Goal: Task Accomplishment & Management: Use online tool/utility

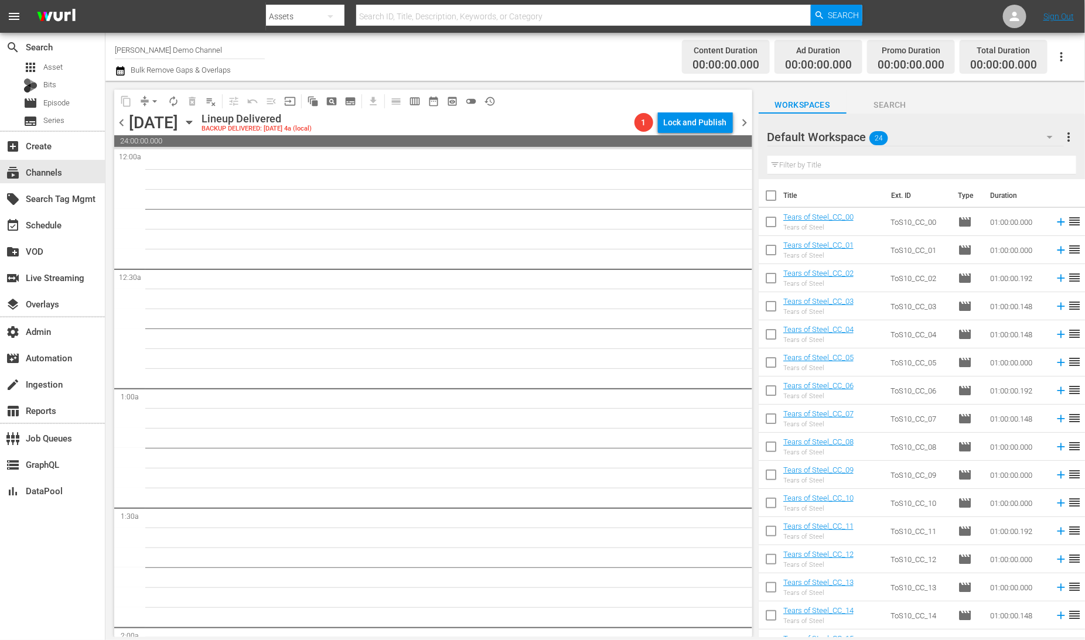
scroll to position [1815, 0]
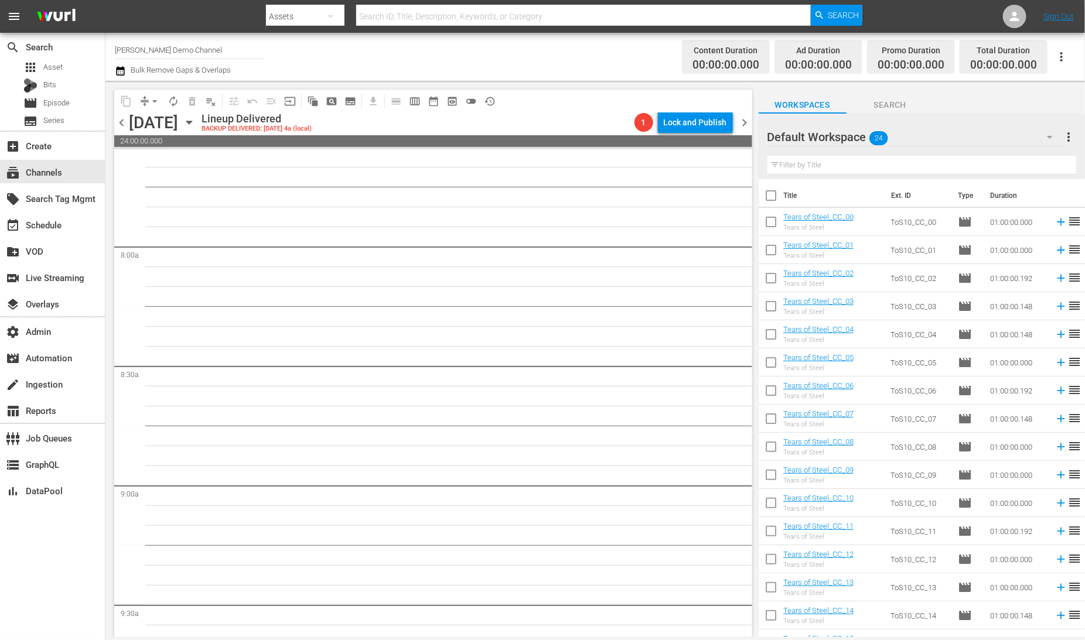
click at [161, 46] on input "[PERSON_NAME] Demo Channel" at bounding box center [190, 50] width 150 height 28
click at [628, 60] on div "Channel Title Wurl Demo Channel Bulk Remove Gaps & Overlaps" at bounding box center [377, 57] width 524 height 42
click at [41, 385] on div "create Ingestion" at bounding box center [33, 382] width 66 height 11
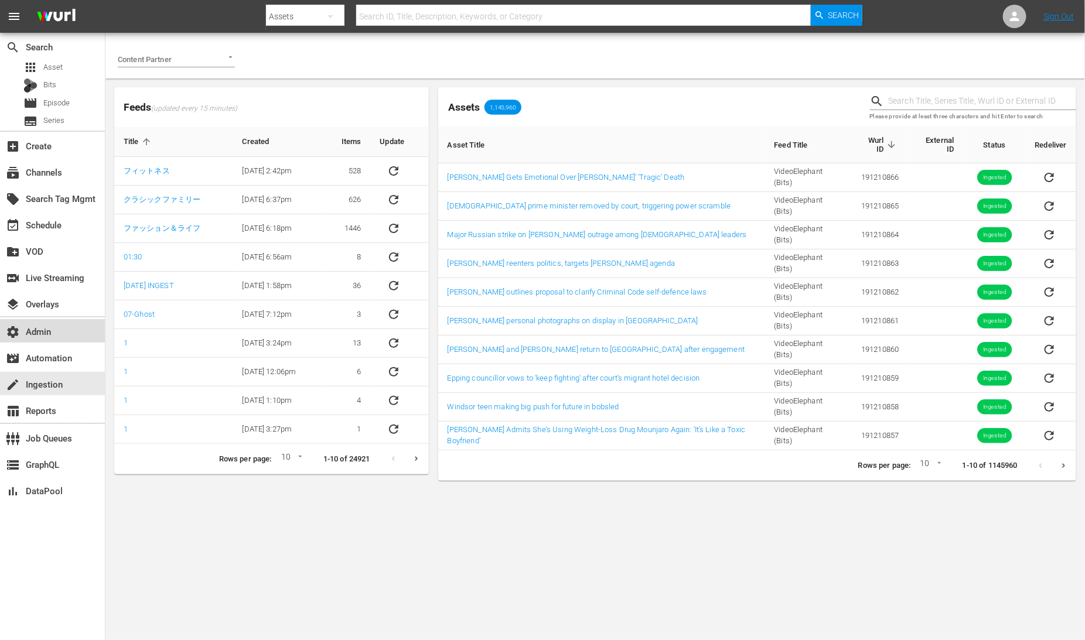
click at [45, 329] on div "settings Admin" at bounding box center [33, 330] width 66 height 11
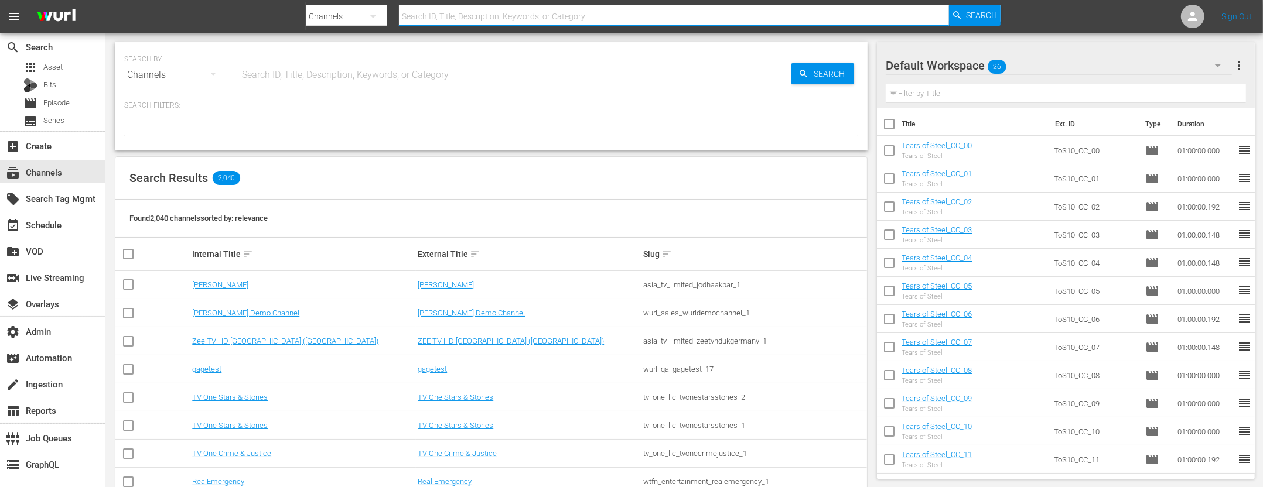
click at [497, 6] on input "text" at bounding box center [674, 16] width 550 height 28
type input "adops"
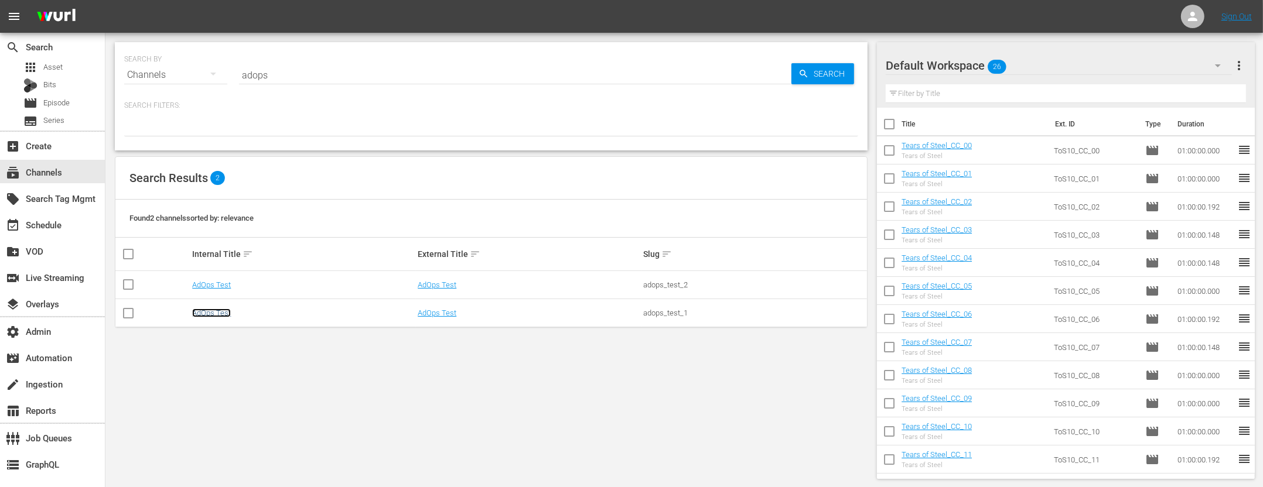
click at [219, 314] on link "AdOps Test" at bounding box center [211, 313] width 39 height 9
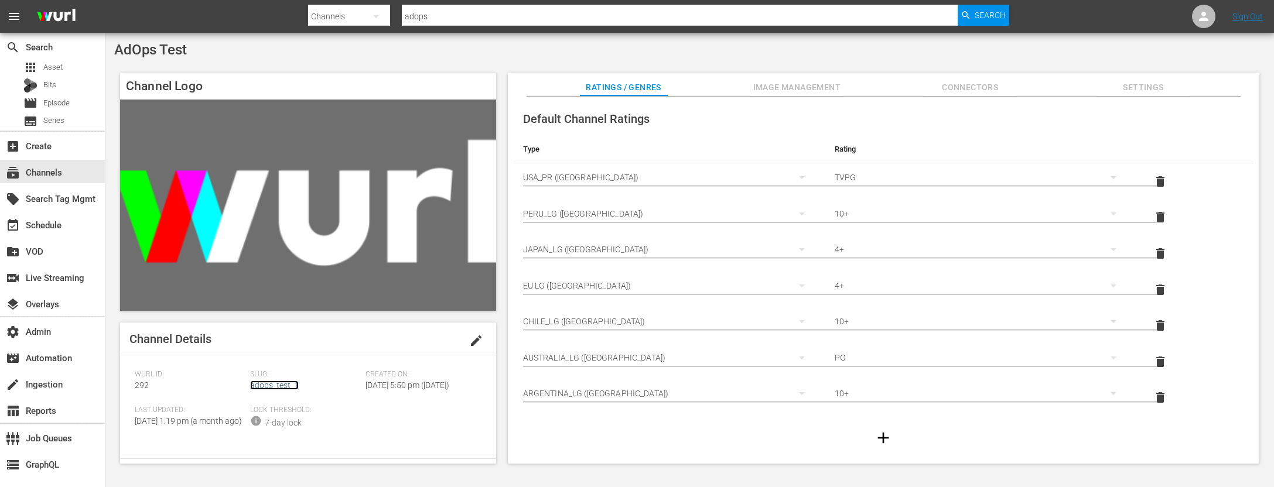
click at [278, 387] on link "adops_test_1" at bounding box center [274, 385] width 49 height 9
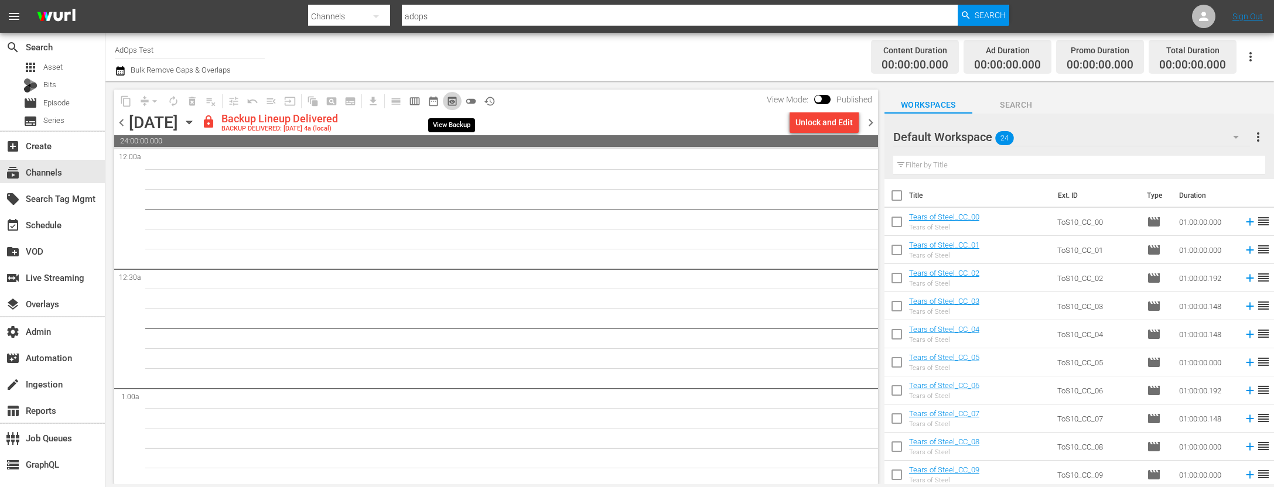
click at [449, 101] on span "preview_outlined" at bounding box center [452, 102] width 12 height 12
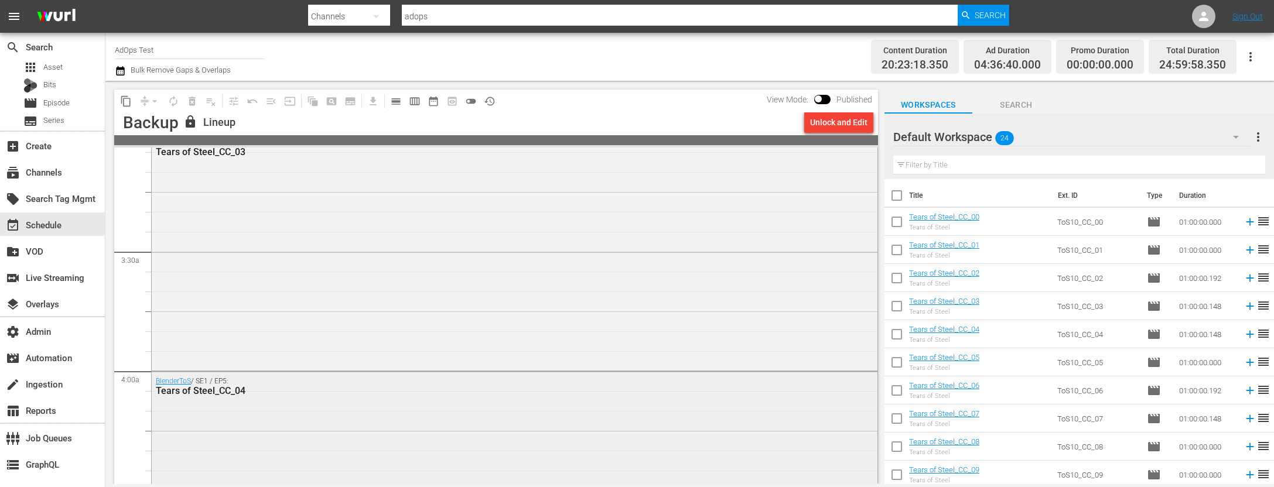
scroll to position [812, 0]
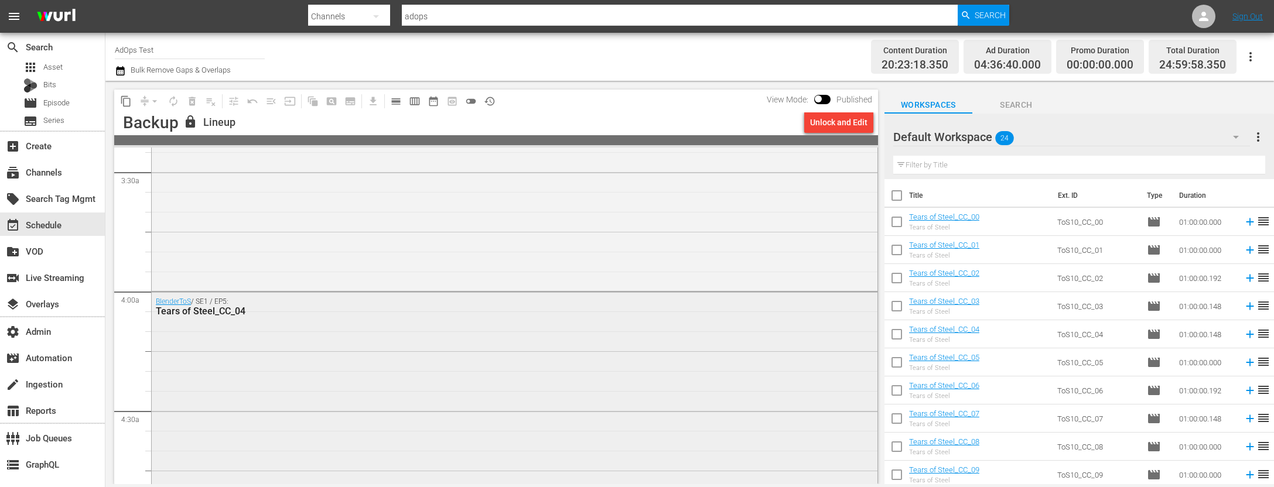
click at [432, 346] on div "BlenderToS / SE1 / EP5: Tears of Steel_CC_04" at bounding box center [515, 410] width 726 height 236
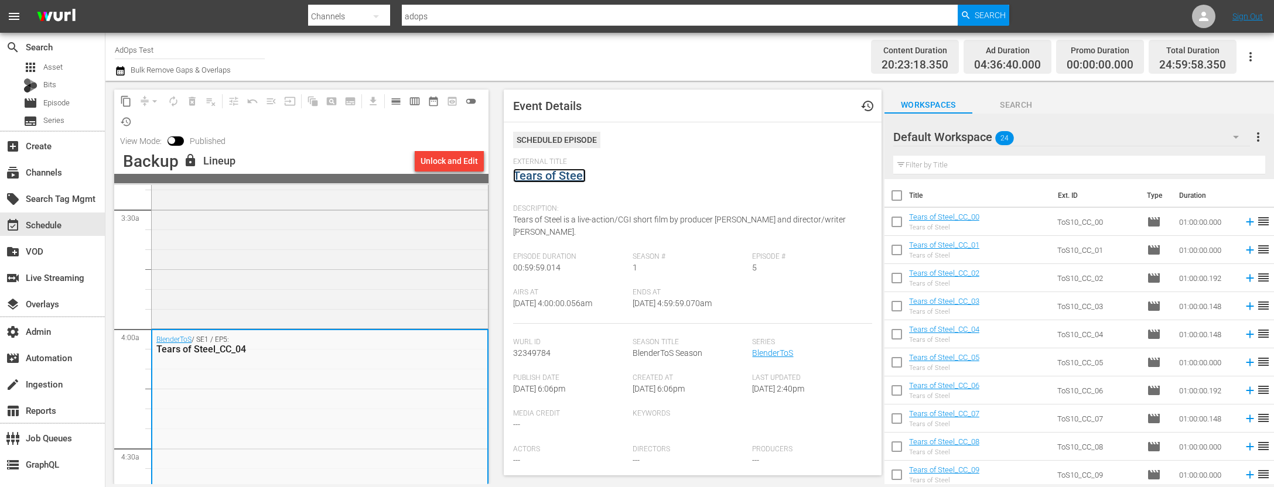
click at [569, 176] on link "Tears of Steel" at bounding box center [549, 176] width 73 height 14
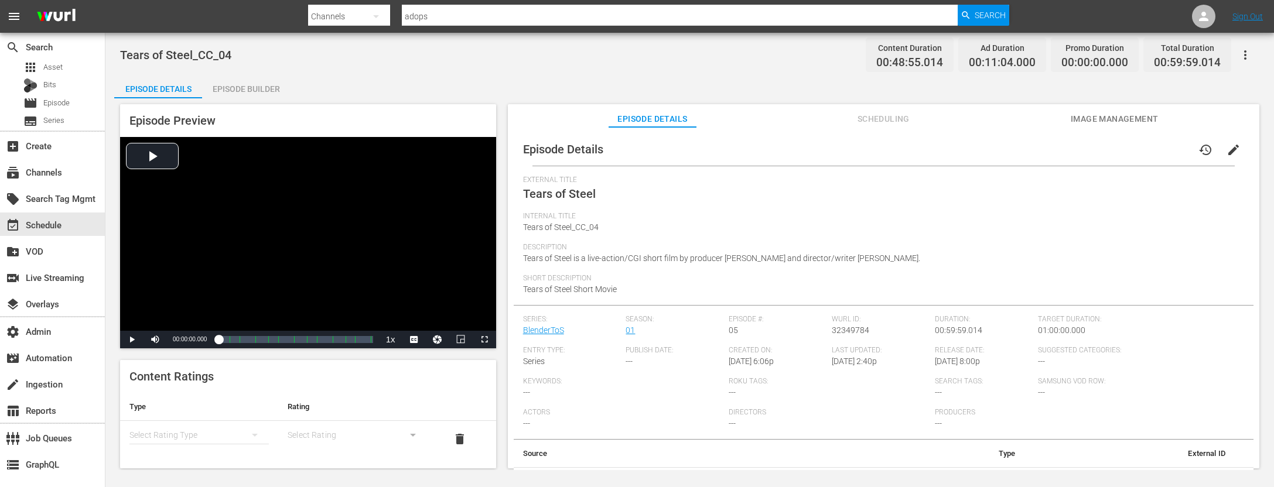
click at [887, 115] on span "Scheduling" at bounding box center [884, 119] width 88 height 15
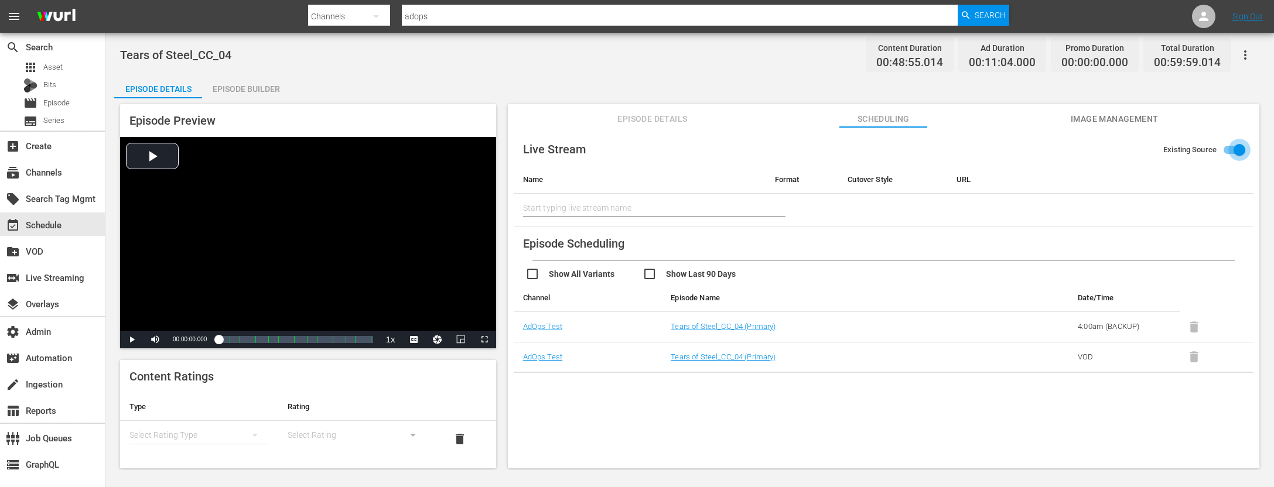
click at [1230, 146] on input "Existing Source" at bounding box center [1239, 152] width 67 height 22
checkbox input "false"
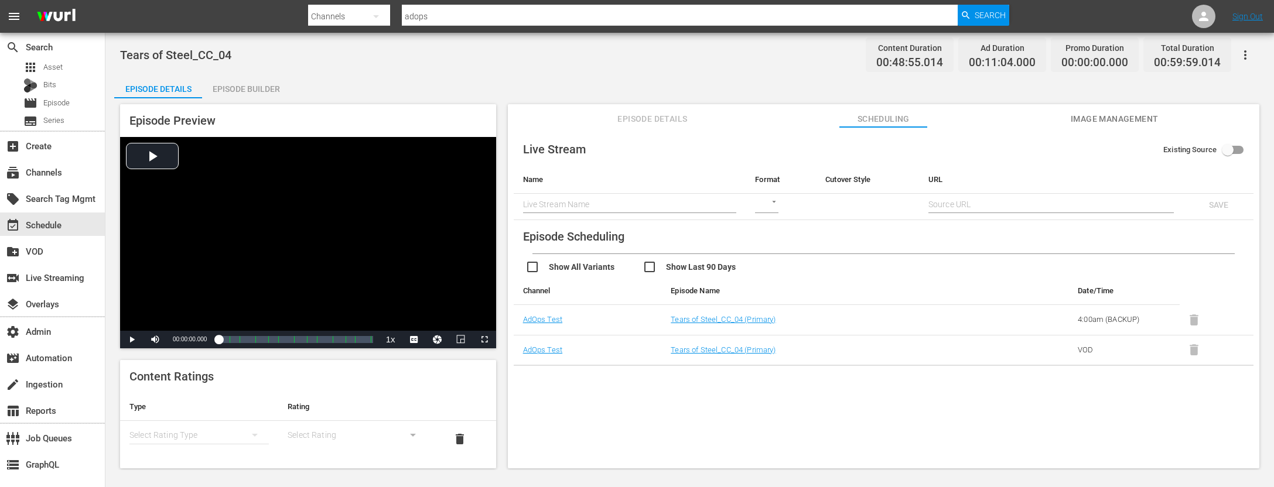
click at [611, 205] on input "text" at bounding box center [630, 205] width 214 height 18
type input "test2"
click at [772, 200] on body "menu Search By Channels Search ID, Title, Description, Keywords, or Category ad…" at bounding box center [637, 243] width 1274 height 487
click at [777, 261] on div "SRT" at bounding box center [774, 261] width 40 height 28
type input "SRT_CALLER"
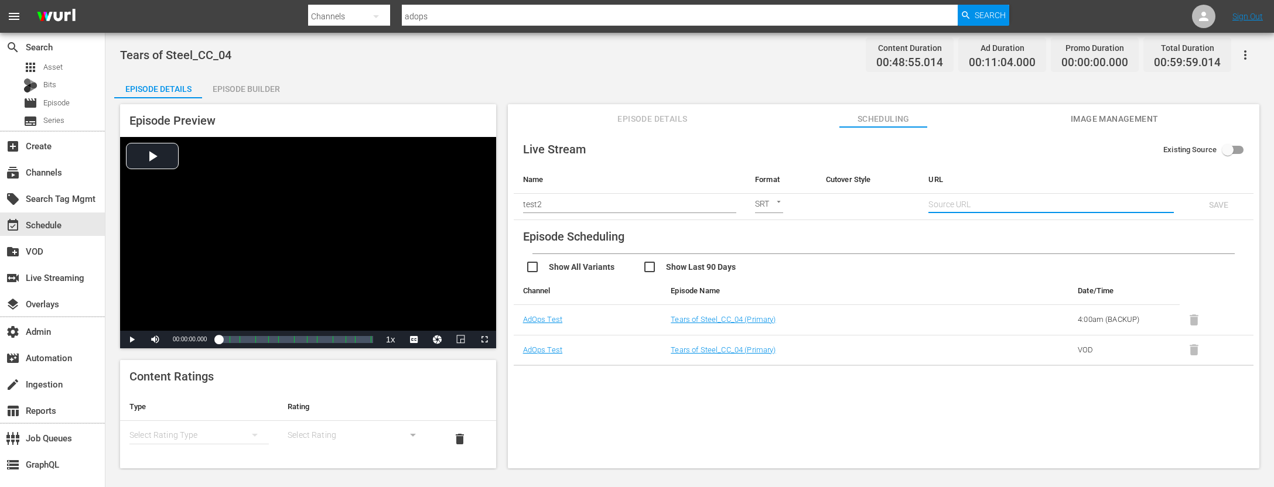
click at [971, 196] on td at bounding box center [1051, 207] width 264 height 26
click at [971, 201] on input "text" at bounding box center [1051, 205] width 245 height 18
click at [952, 205] on input "text" at bounding box center [1051, 205] width 245 height 18
click at [843, 214] on td at bounding box center [868, 207] width 103 height 26
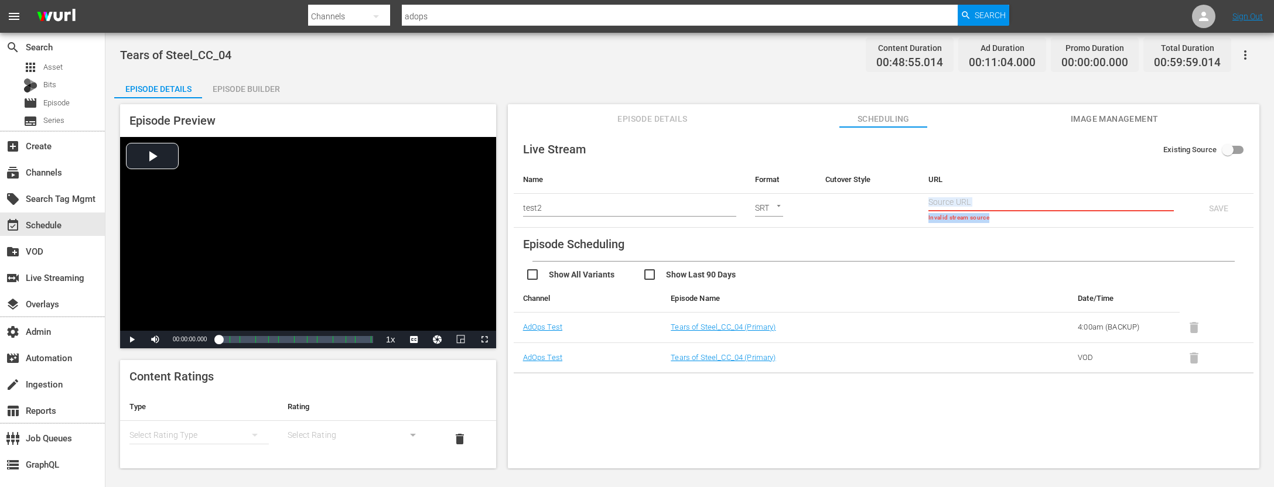
drag, startPoint x: 916, startPoint y: 219, endPoint x: 862, endPoint y: 219, distance: 53.9
click at [862, 219] on tr "test2 SRT SRT_CALLER Invalid stream source SAVE" at bounding box center [884, 211] width 740 height 34
click at [950, 203] on input "text" at bounding box center [1051, 203] width 245 height 18
click at [886, 213] on td at bounding box center [867, 211] width 103 height 34
click at [1104, 117] on span "Image Management" at bounding box center [1115, 119] width 88 height 15
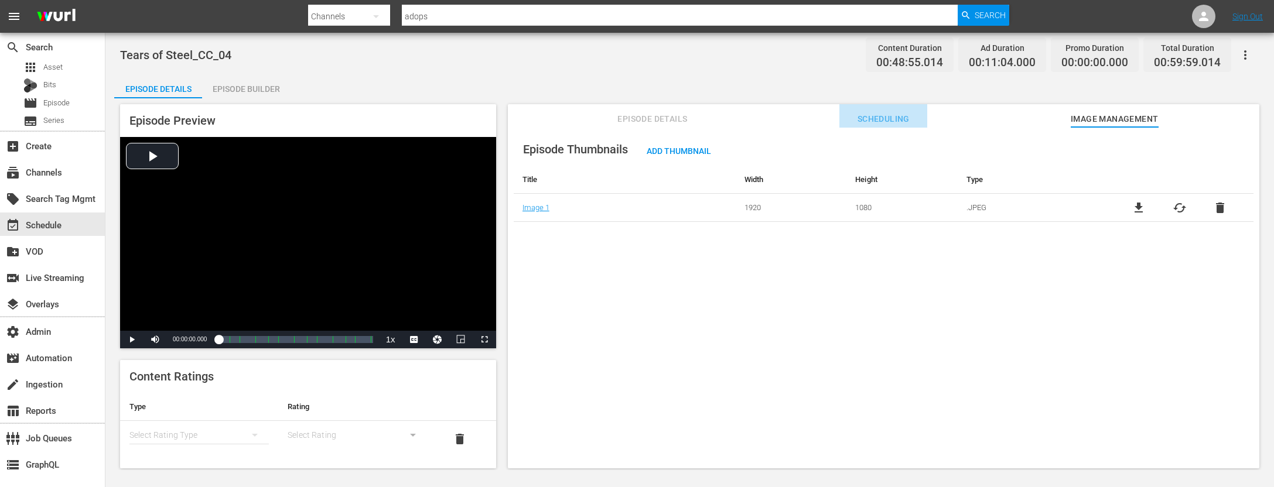
click at [901, 115] on span "Scheduling" at bounding box center [884, 119] width 88 height 15
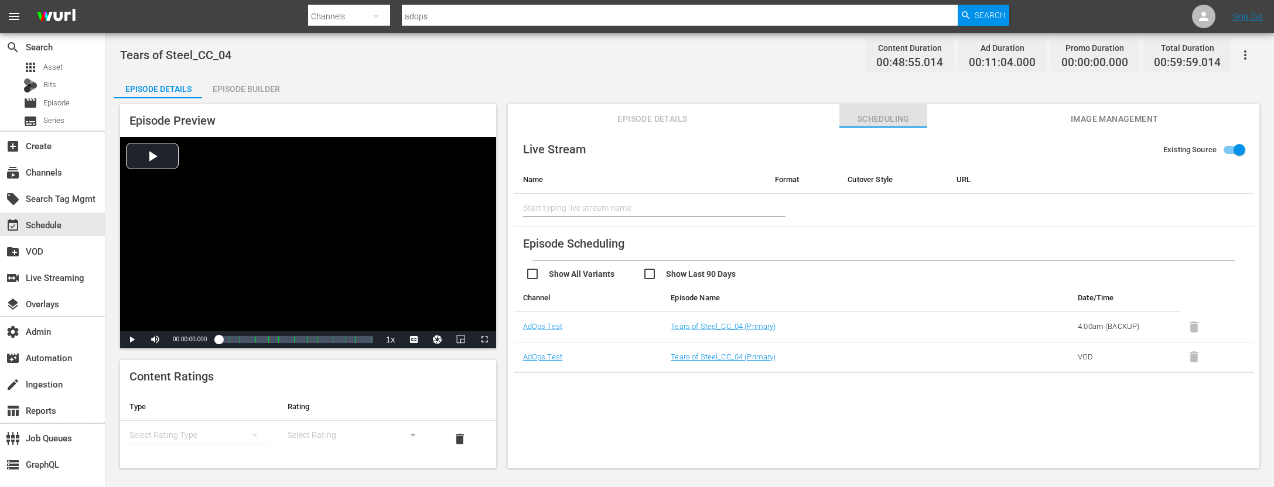
click at [883, 115] on span "Scheduling" at bounding box center [884, 119] width 88 height 15
click at [673, 110] on button "Episode Details" at bounding box center [653, 115] width 88 height 23
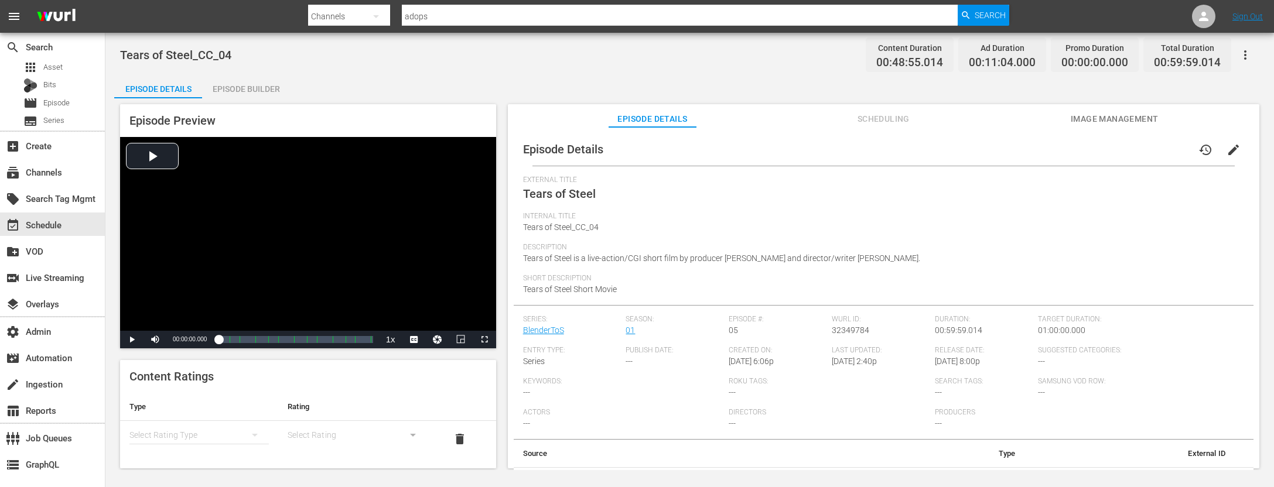
click at [895, 114] on span "Scheduling" at bounding box center [884, 119] width 88 height 15
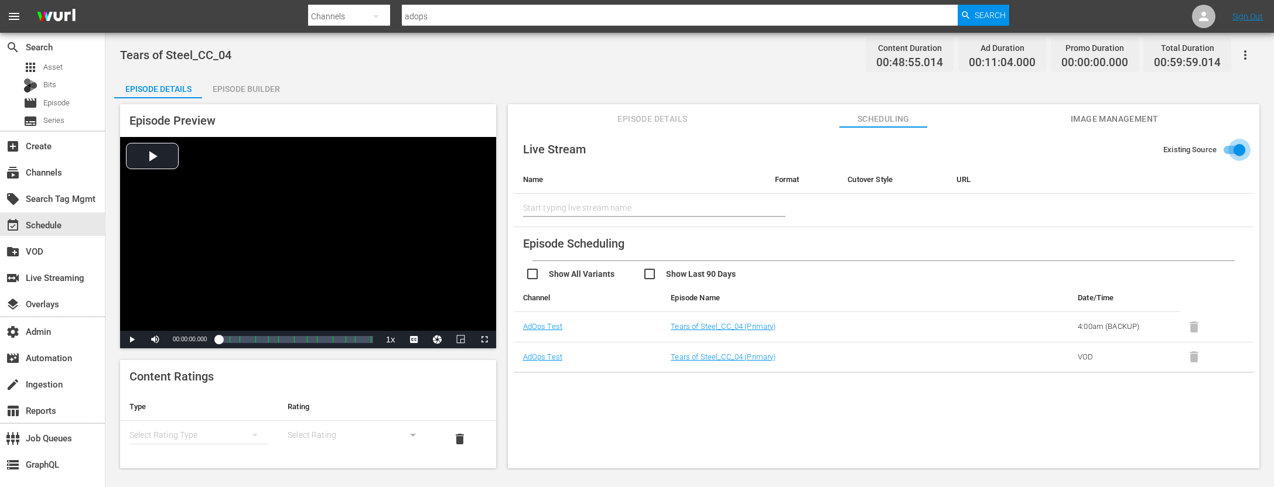
click at [1240, 148] on input "Existing Source" at bounding box center [1239, 152] width 67 height 22
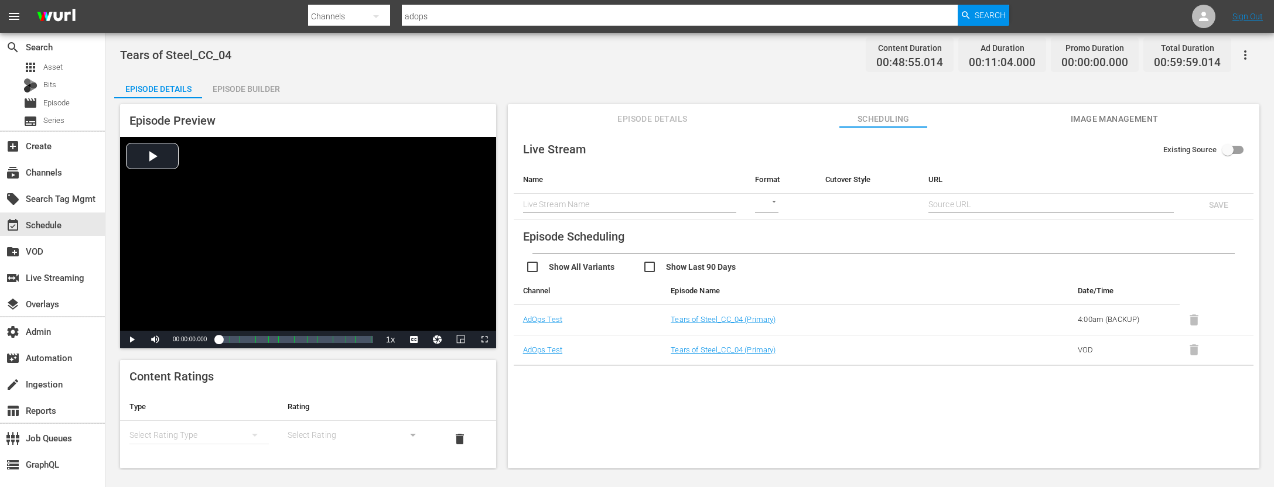
click at [1226, 149] on input "Existing Source" at bounding box center [1228, 152] width 67 height 22
checkbox input "true"
